Goal: Information Seeking & Learning: Learn about a topic

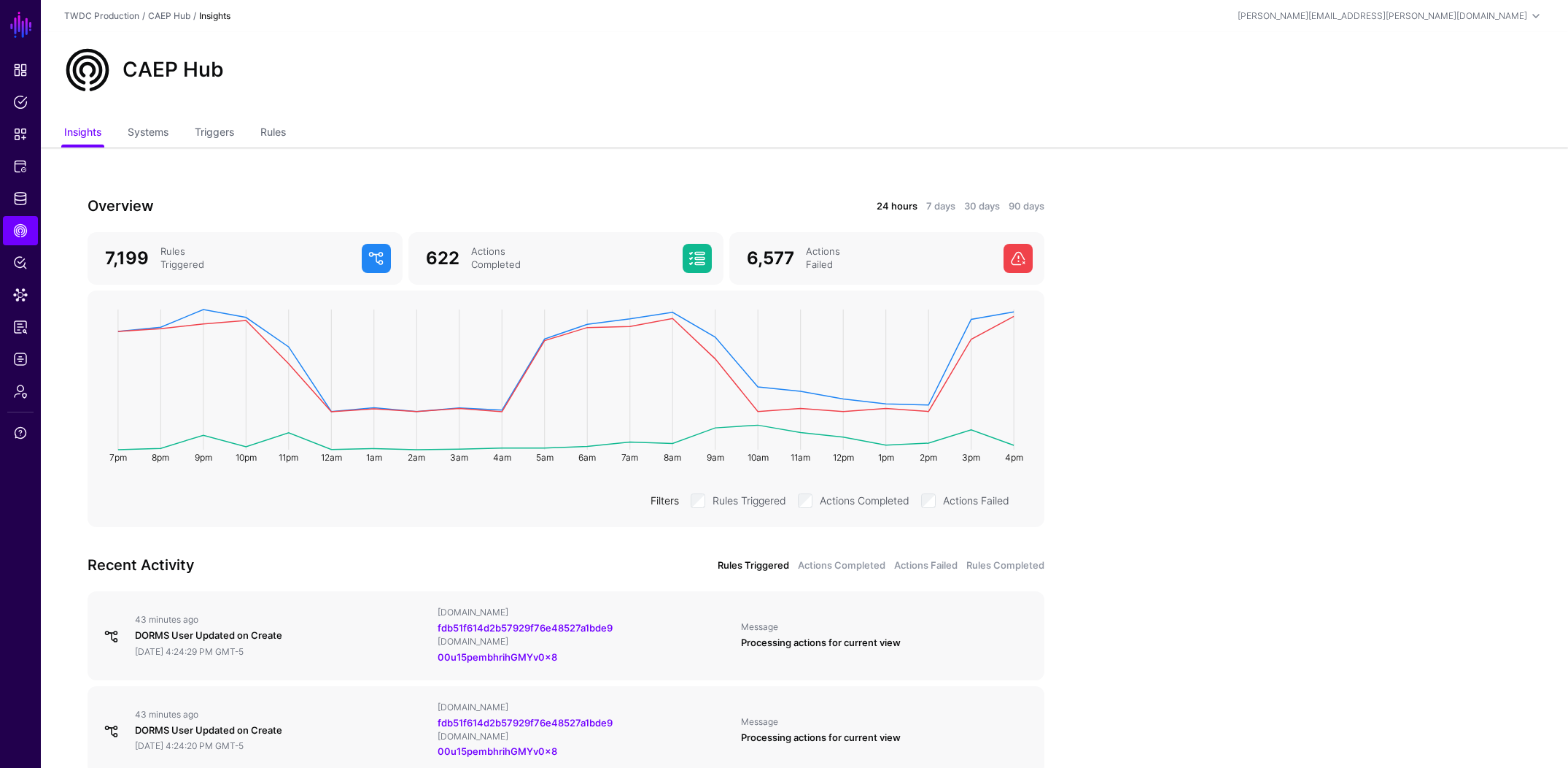
click at [610, 92] on div "CAEP Hub" at bounding box center [804, 69] width 1492 height 47
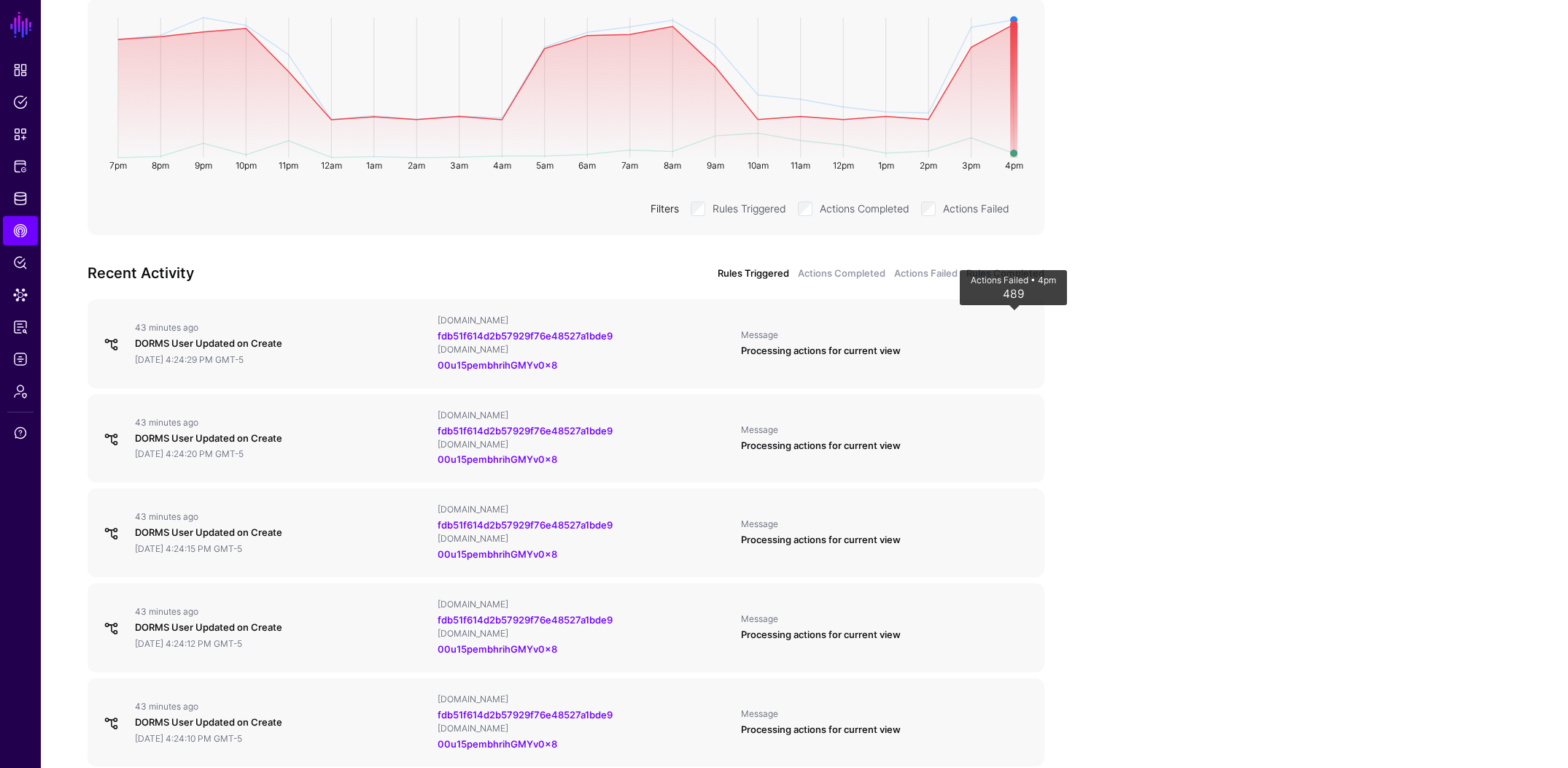
scroll to position [315, 0]
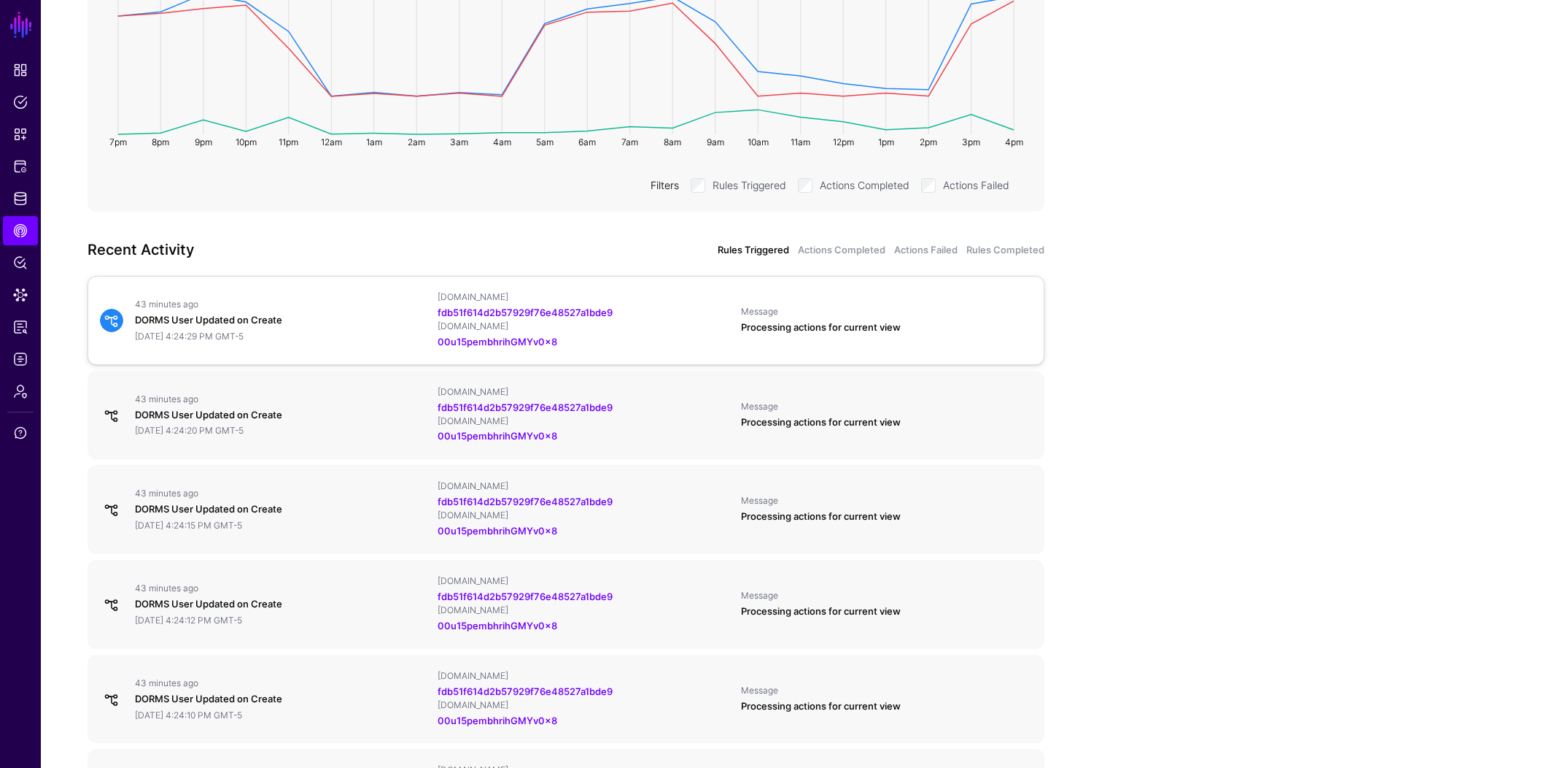
click at [287, 317] on div "DORMS User Updated on Create" at bounding box center [280, 320] width 291 height 15
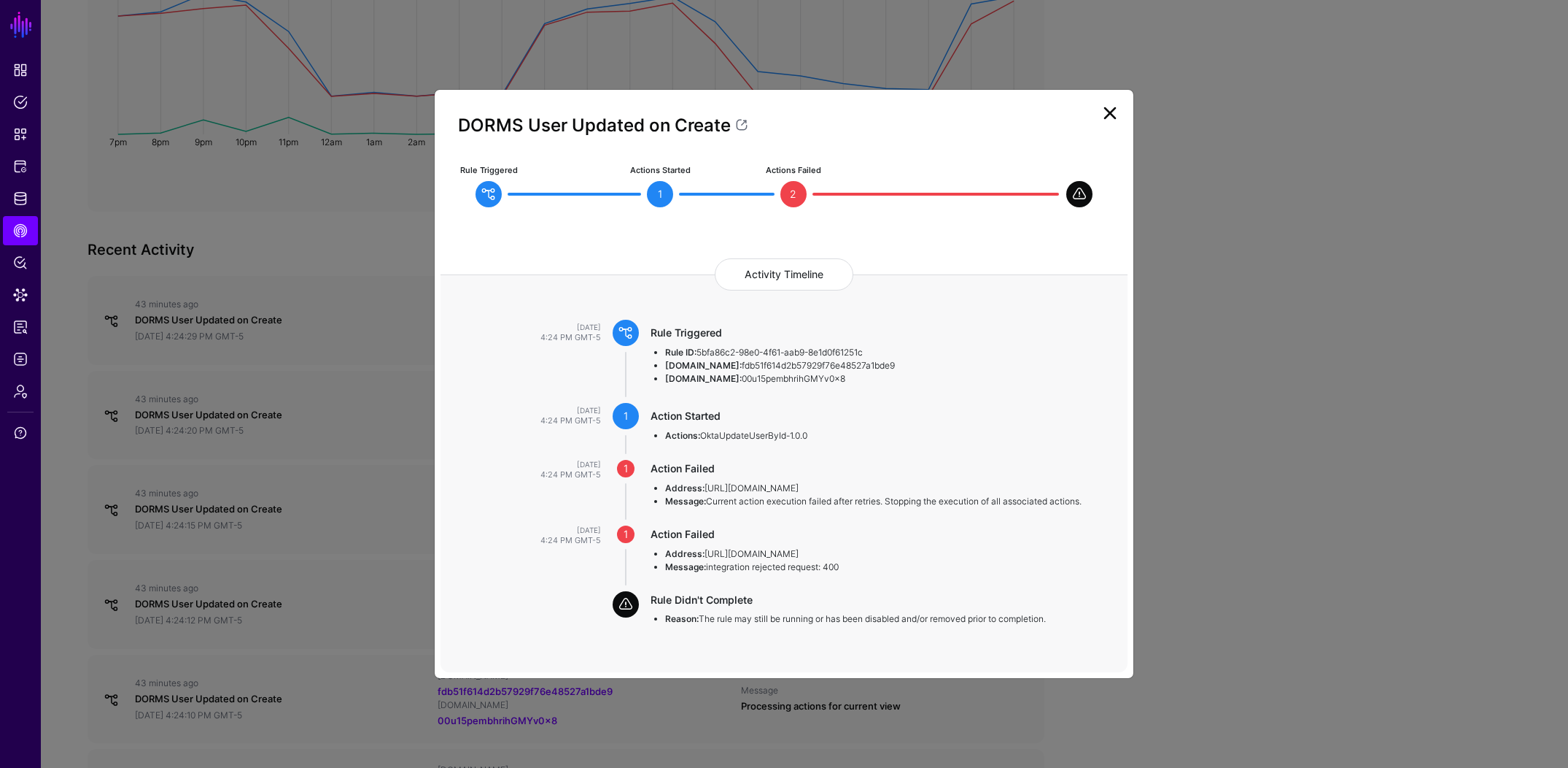
click at [293, 403] on ngb-modal-window "DORMS User Updated on Create Rule Triggered Actions Started 1 Actions Failed 2 …" at bounding box center [784, 384] width 1568 height 768
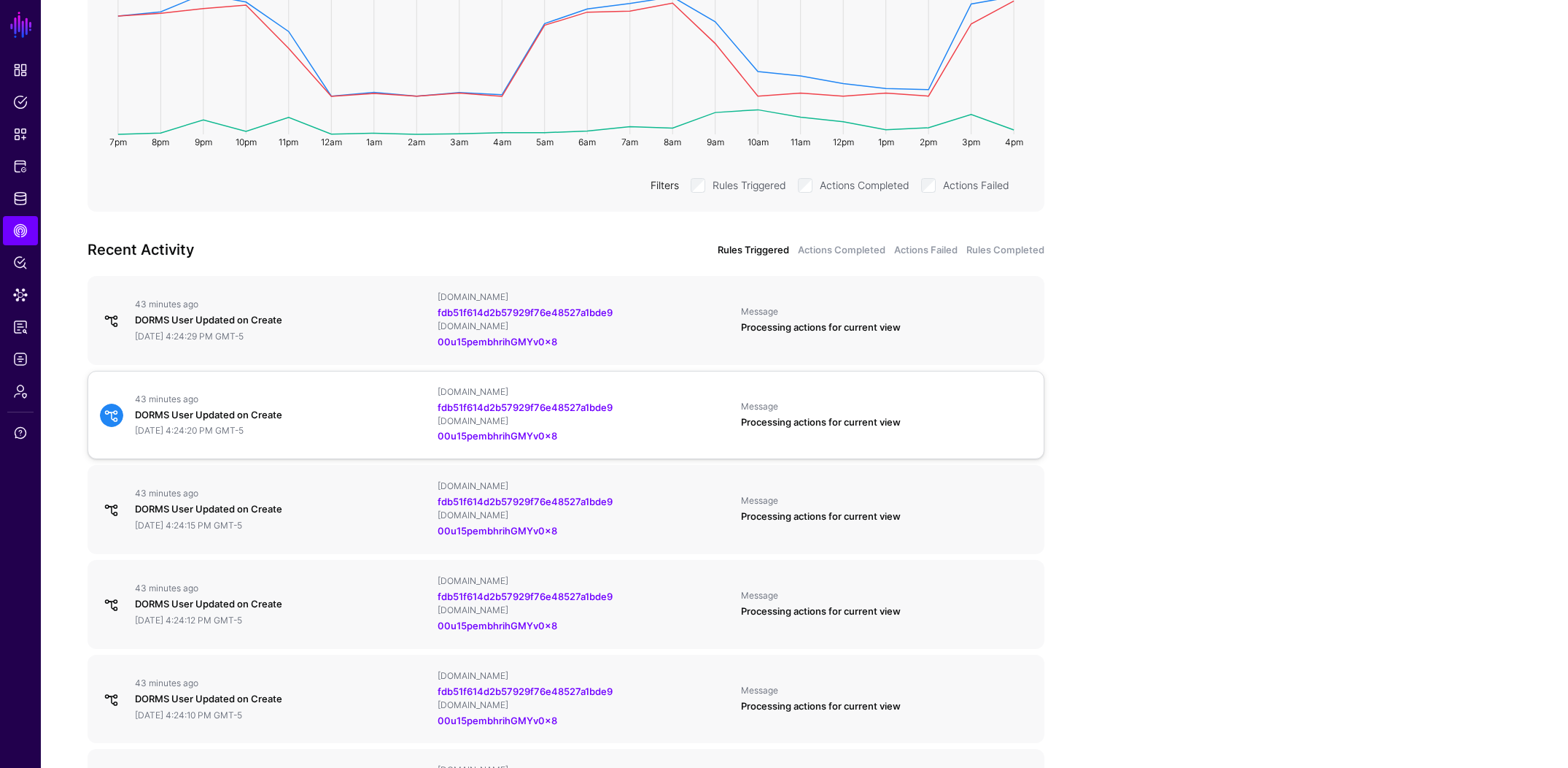
click at [294, 409] on div "DORMS User Updated on Create" at bounding box center [280, 415] width 291 height 15
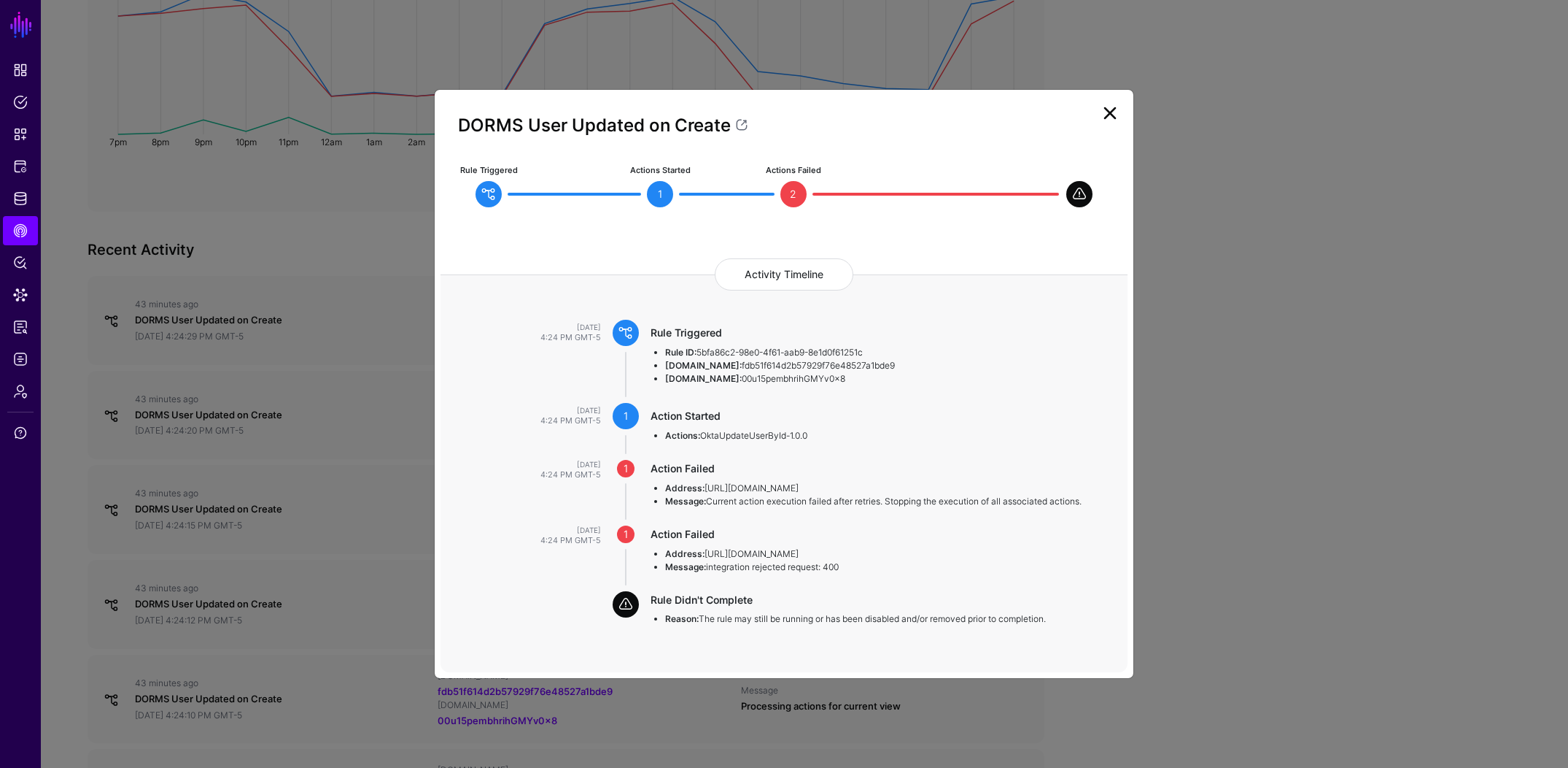
click at [310, 324] on ngb-modal-window "DORMS User Updated on Create Rule Triggered Actions Started 1 Actions Failed 2 …" at bounding box center [784, 384] width 1568 height 768
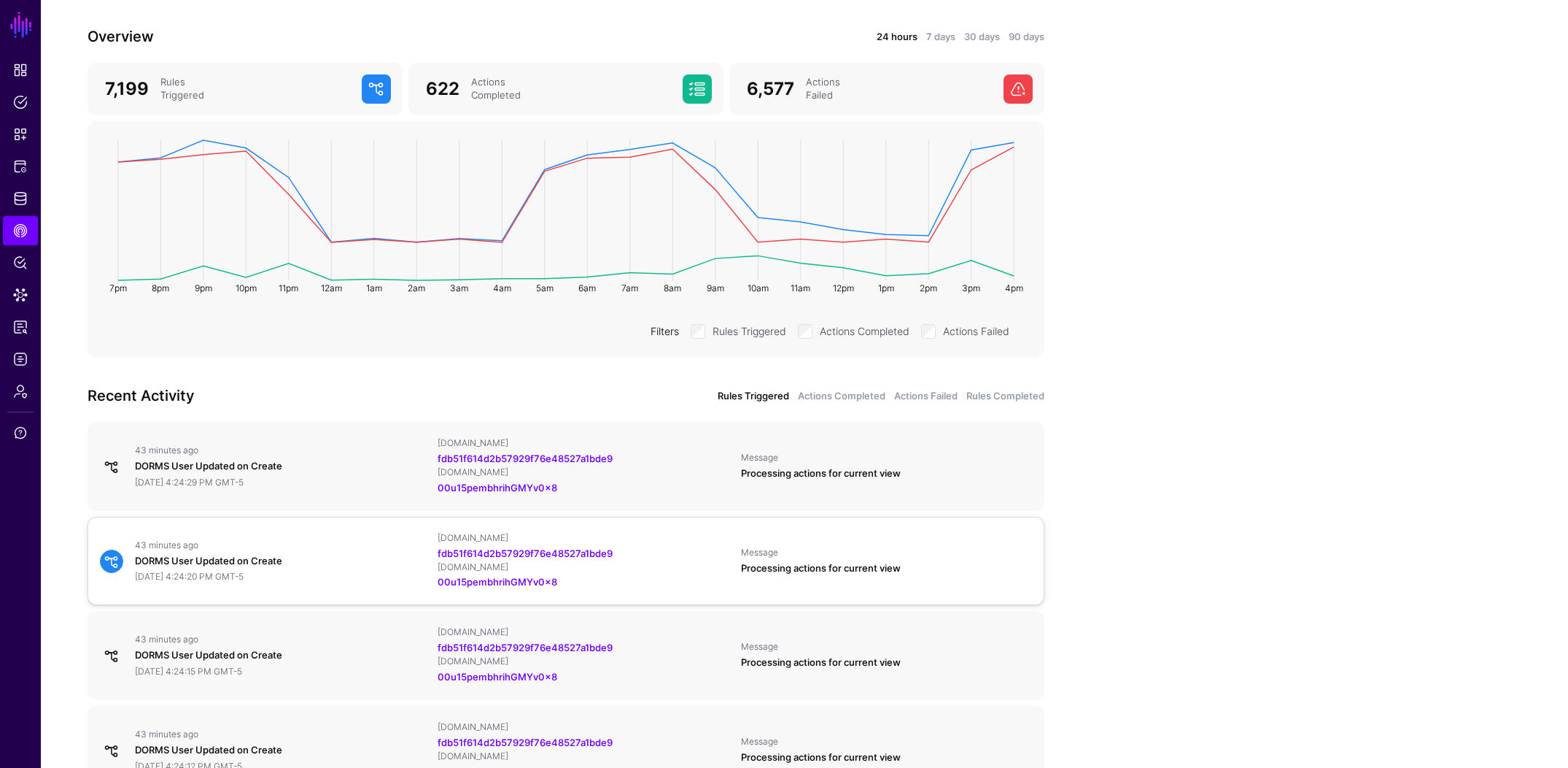
scroll to position [0, 0]
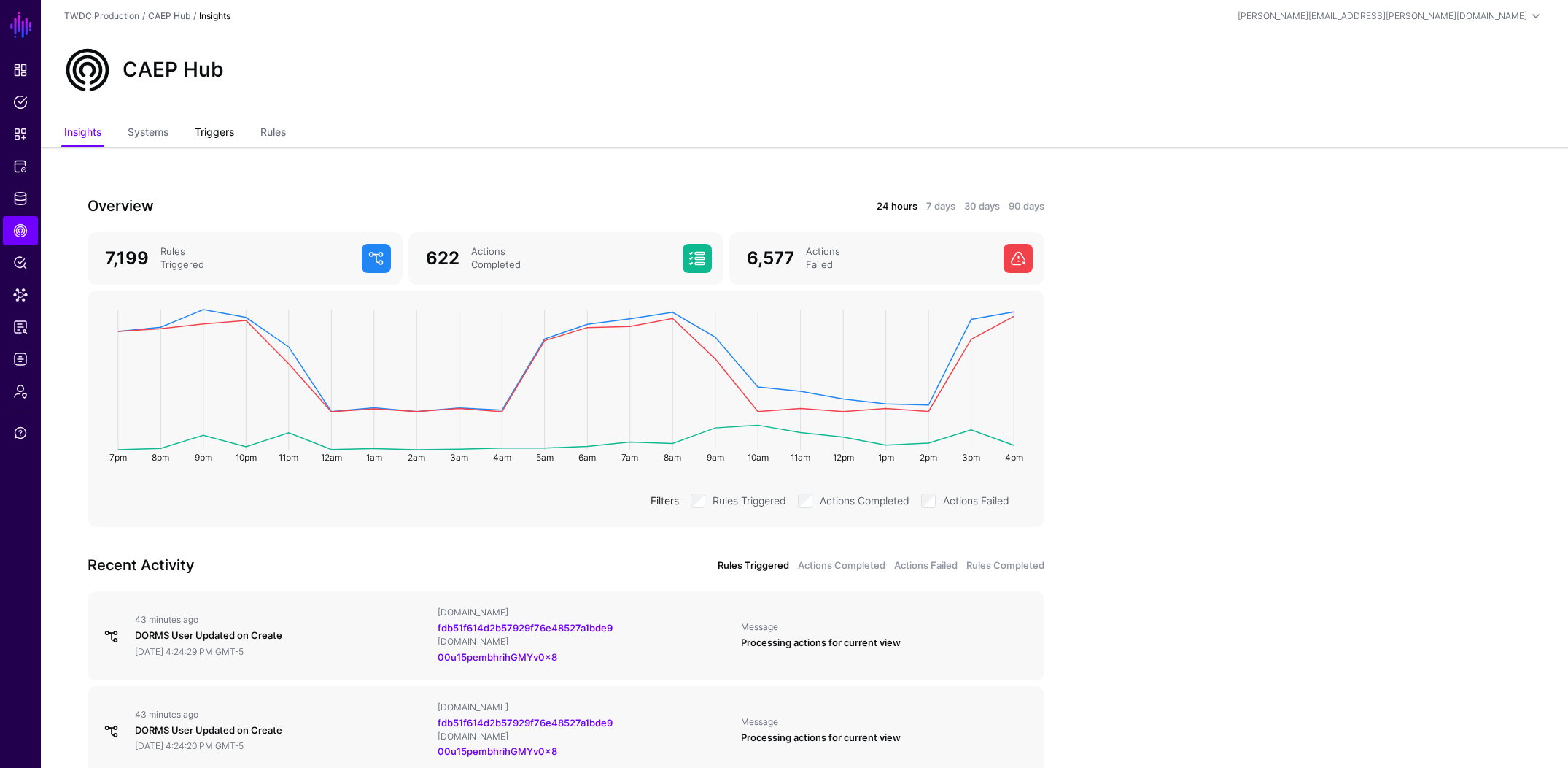
click at [218, 137] on link "Triggers" at bounding box center [214, 133] width 39 height 28
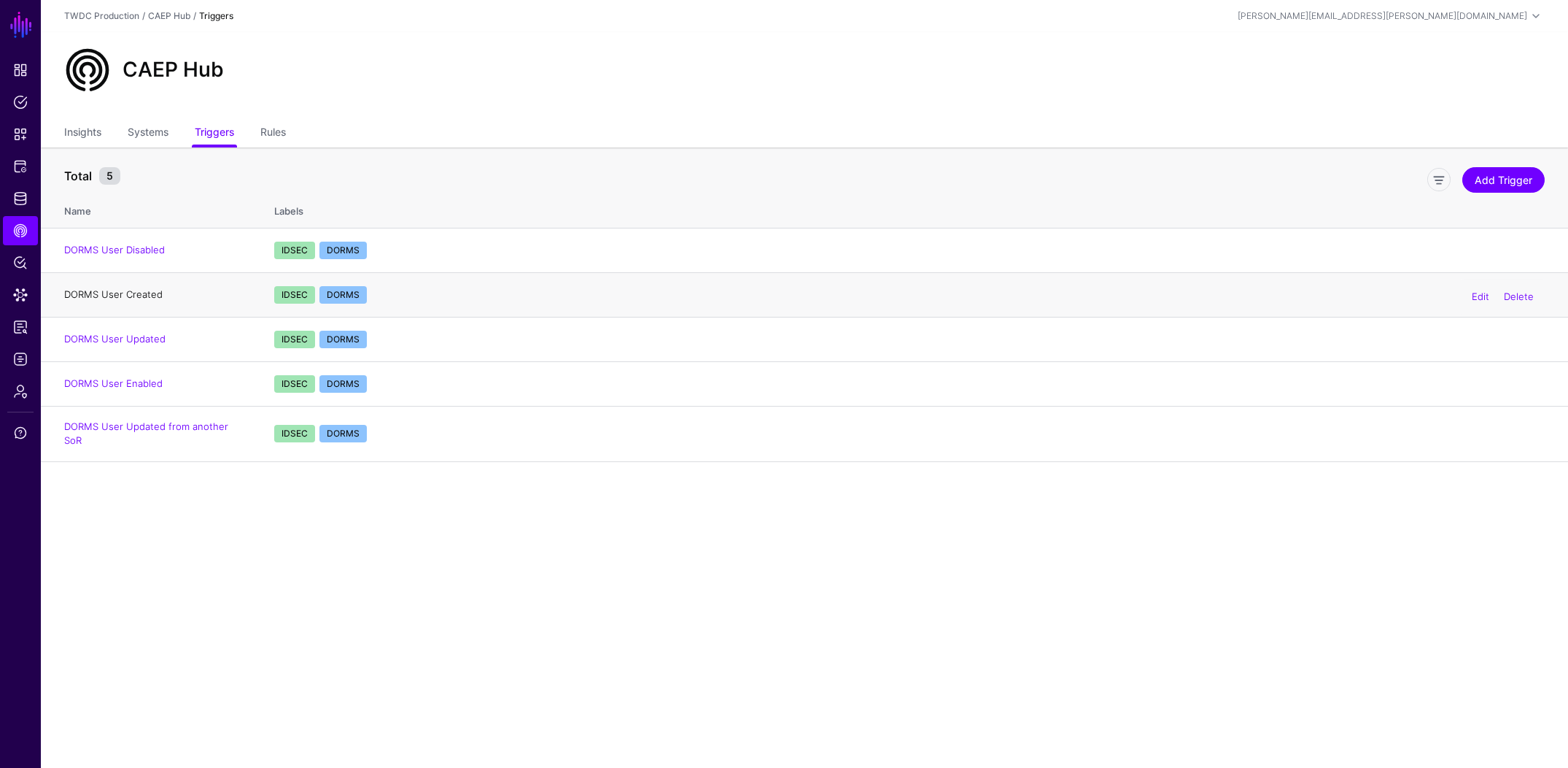
click at [137, 292] on link "DORMS User Created" at bounding box center [114, 294] width 99 height 11
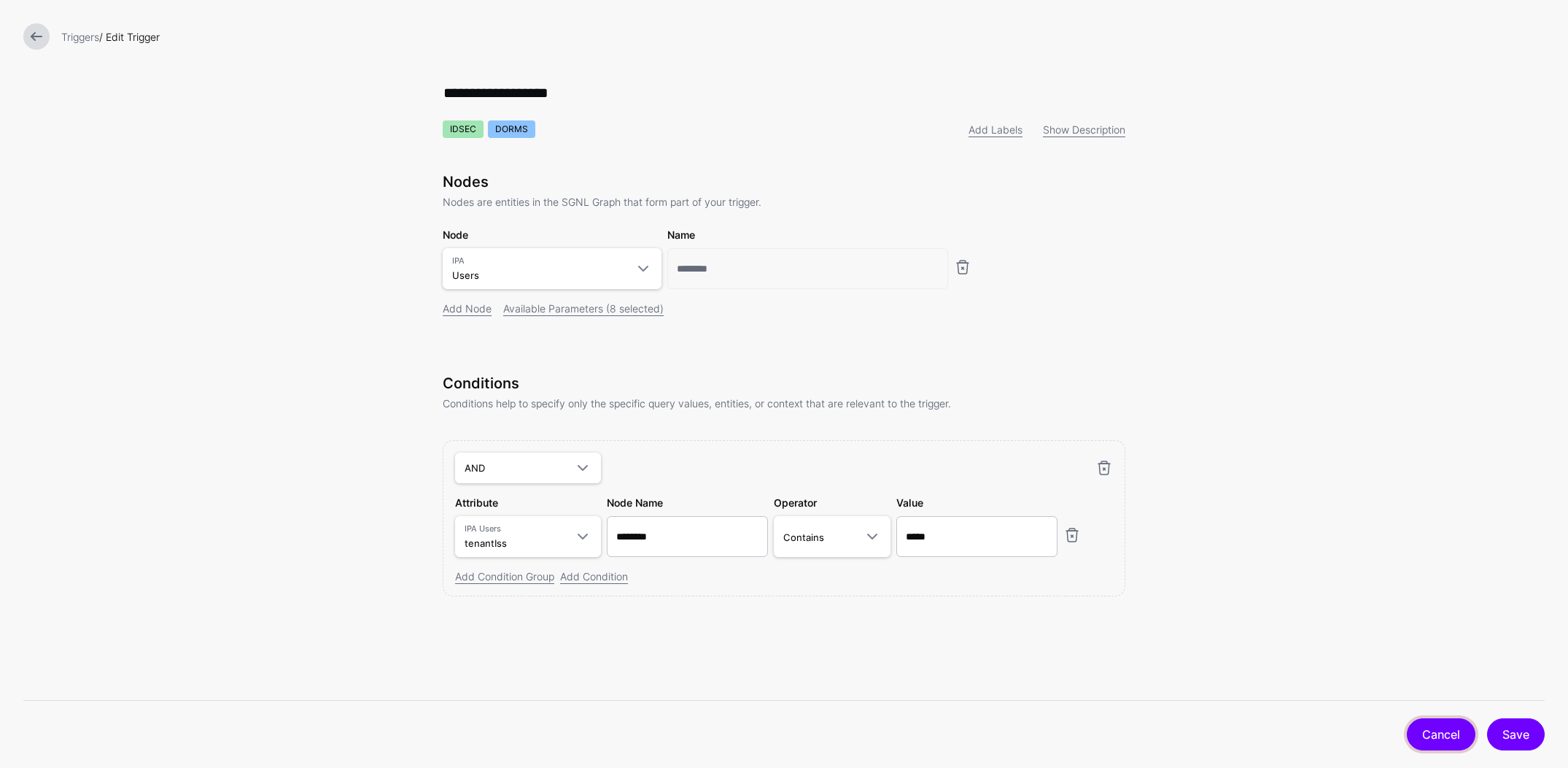
click at [1468, 738] on link "Cancel" at bounding box center [1441, 734] width 69 height 32
